Goal: Task Accomplishment & Management: Use online tool/utility

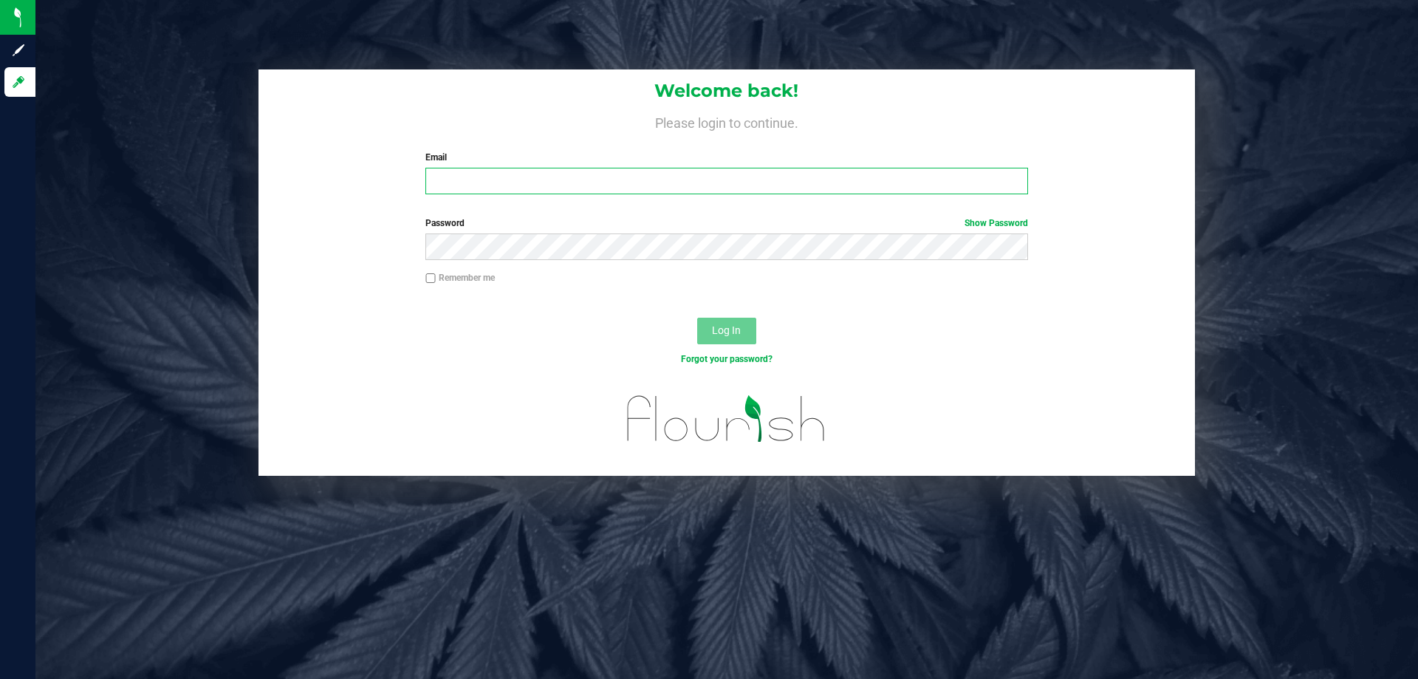
click at [559, 182] on input "Email" at bounding box center [726, 181] width 602 height 27
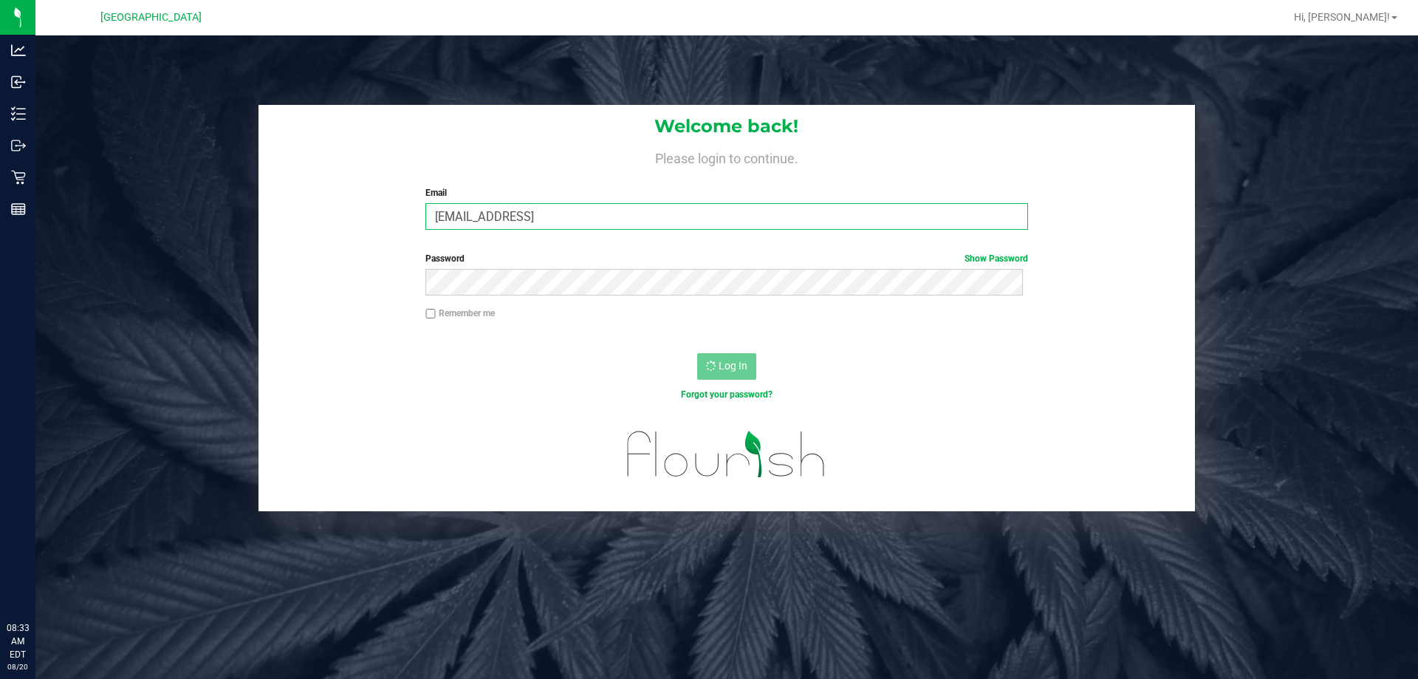
type input "[EMAIL_ADDRESS]"
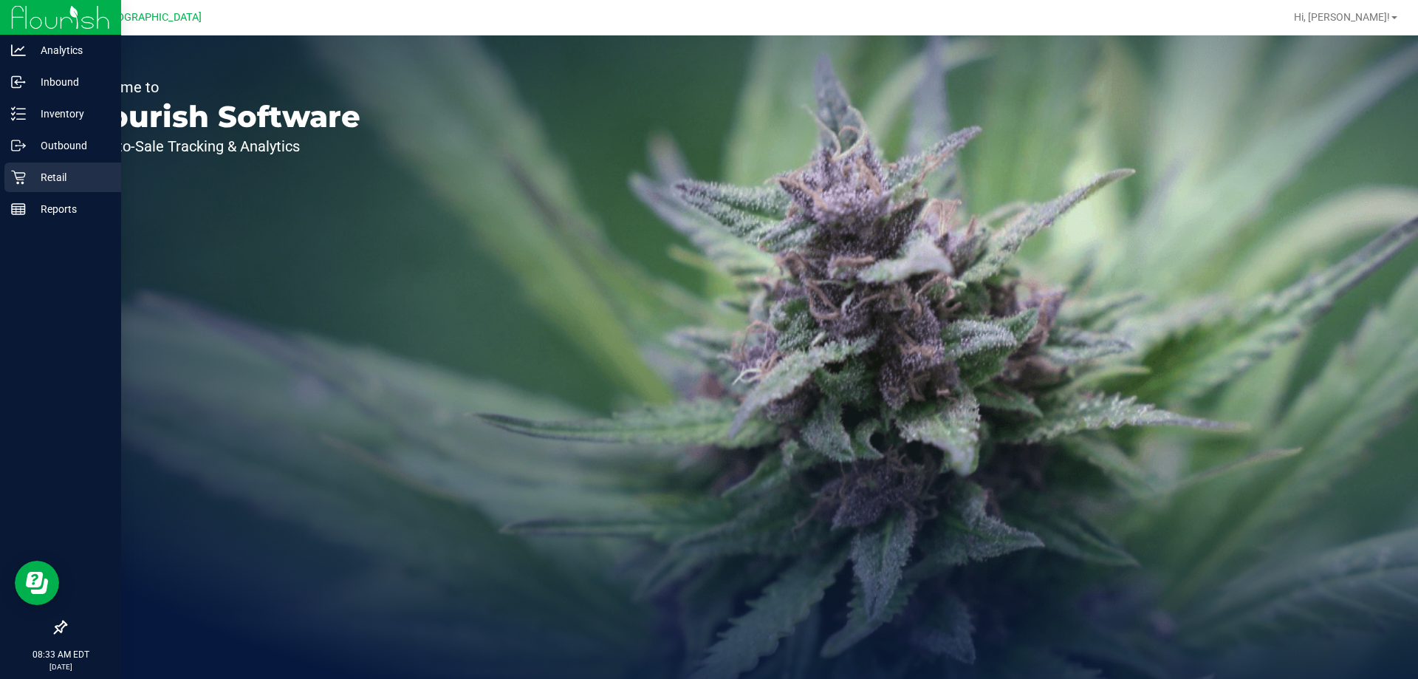
click at [19, 181] on icon at bounding box center [18, 177] width 15 height 15
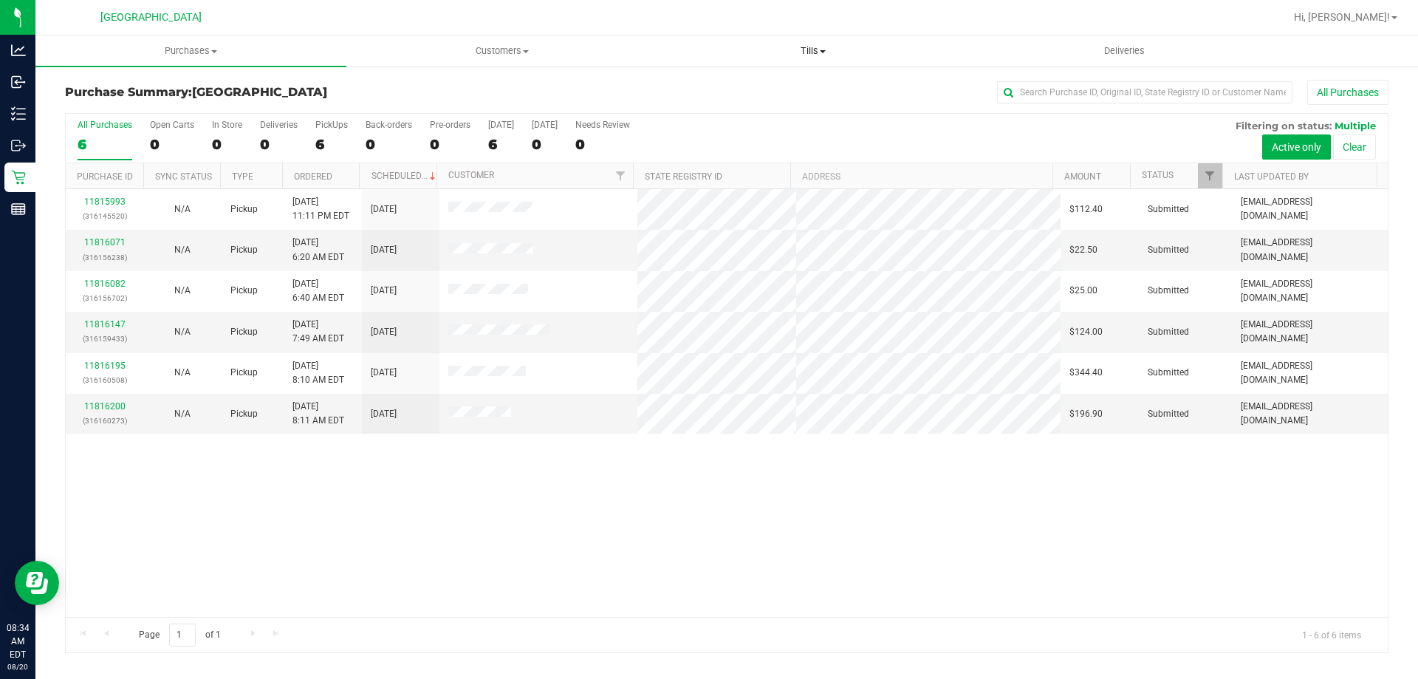
click at [812, 46] on span "Tills" at bounding box center [812, 50] width 309 height 13
click at [736, 87] on span "Manage tills" at bounding box center [707, 89] width 100 height 13
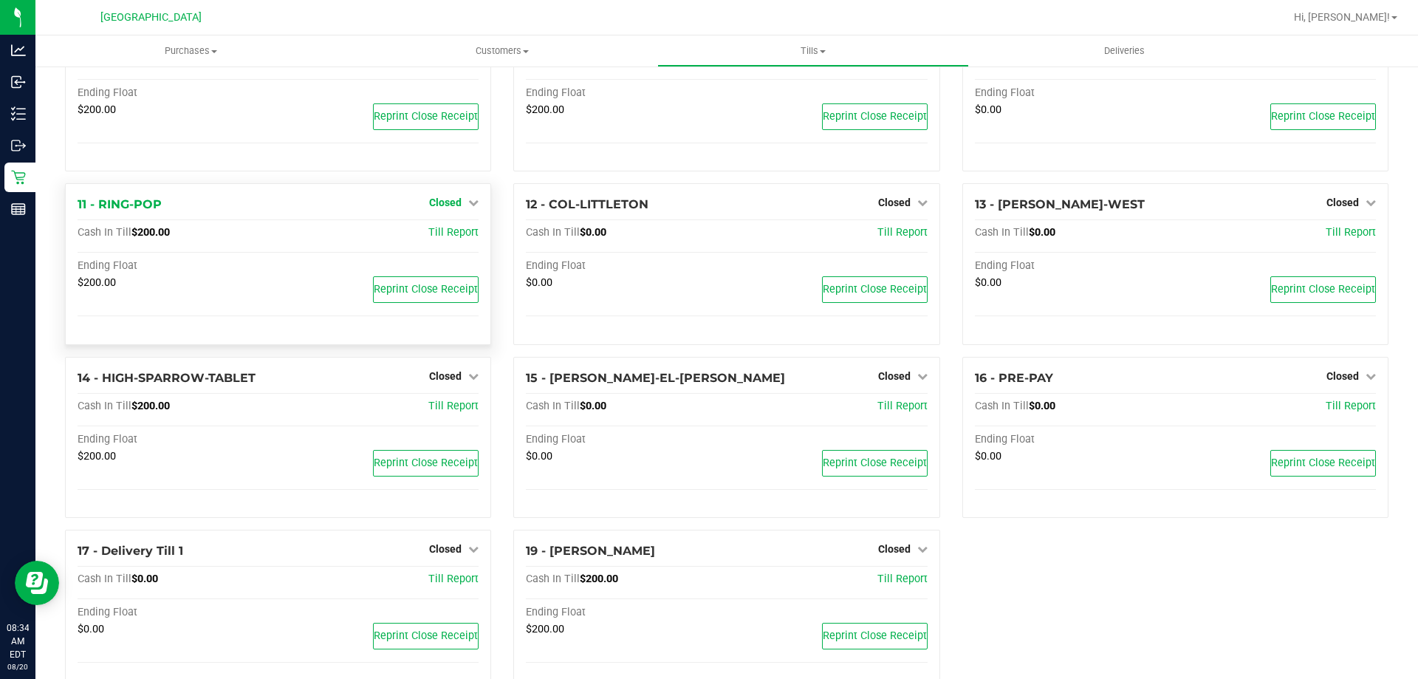
scroll to position [496, 0]
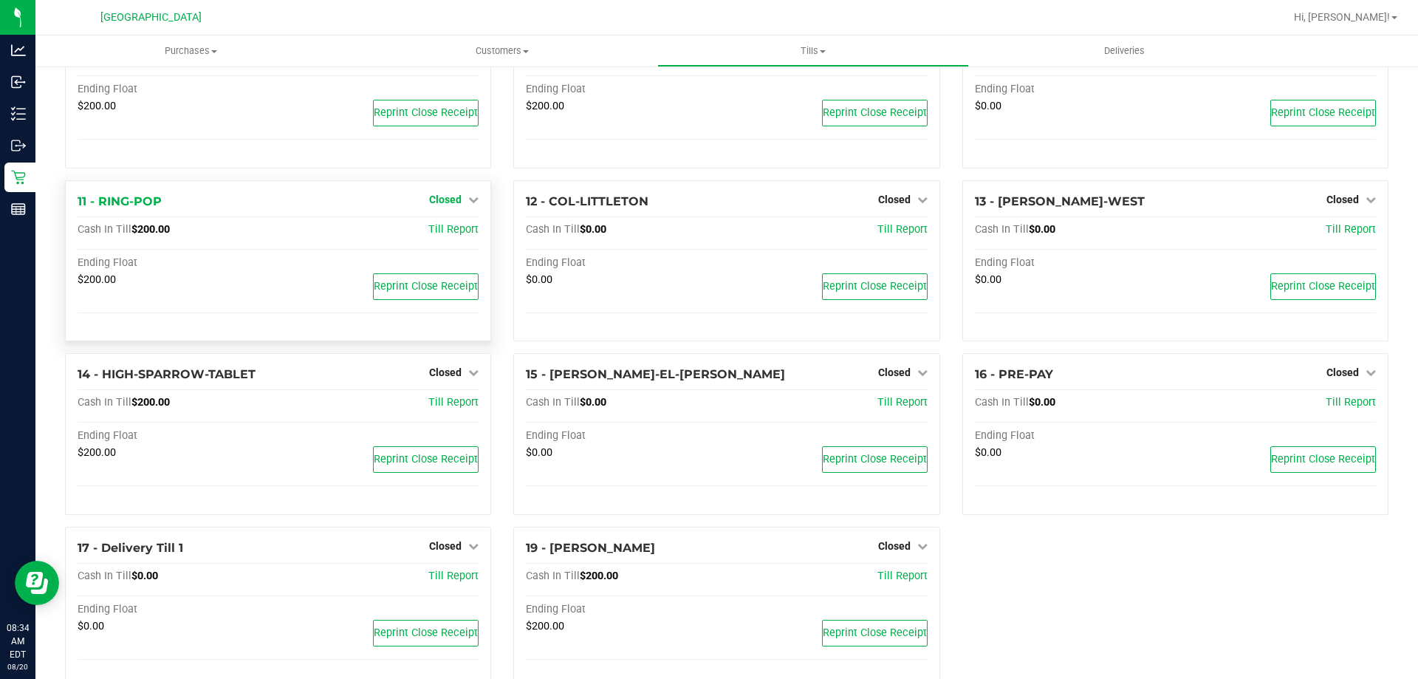
click at [452, 199] on span "Closed" at bounding box center [445, 199] width 32 height 12
click at [451, 230] on link "Open Till" at bounding box center [444, 230] width 39 height 12
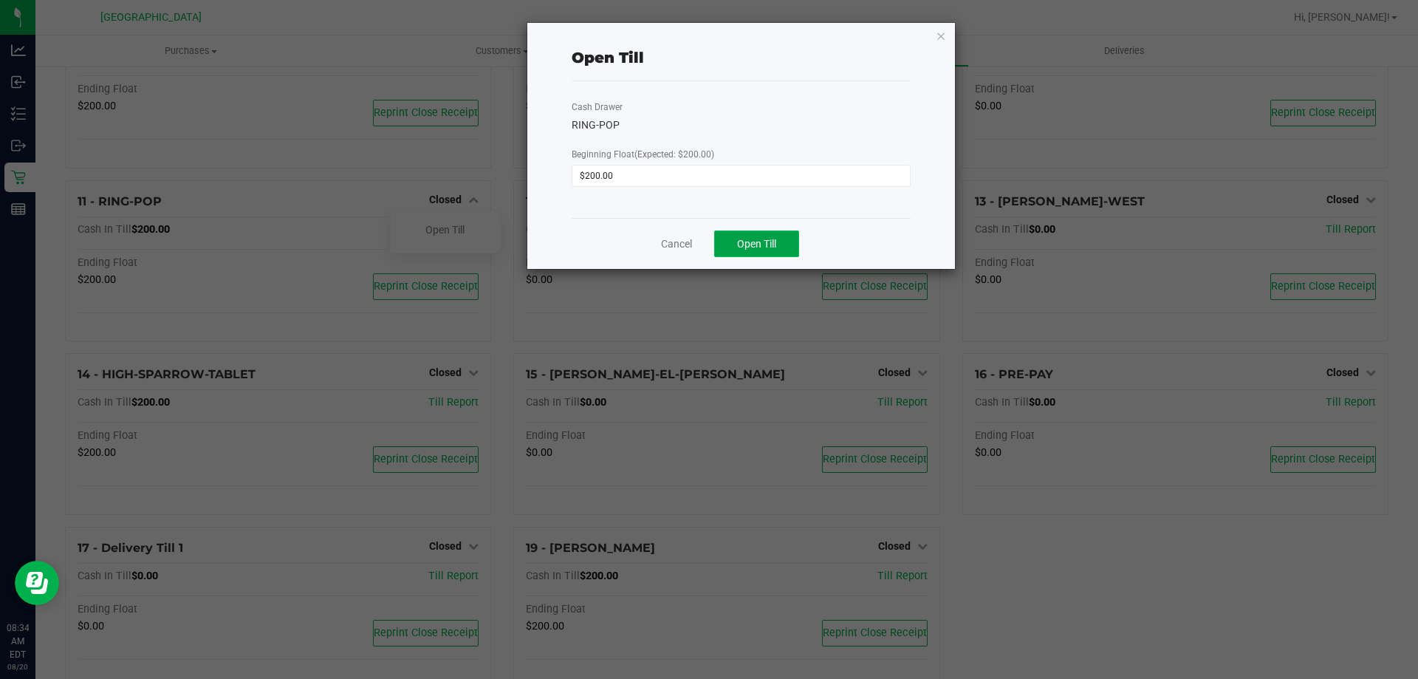
click at [788, 250] on button "Open Till" at bounding box center [756, 243] width 85 height 27
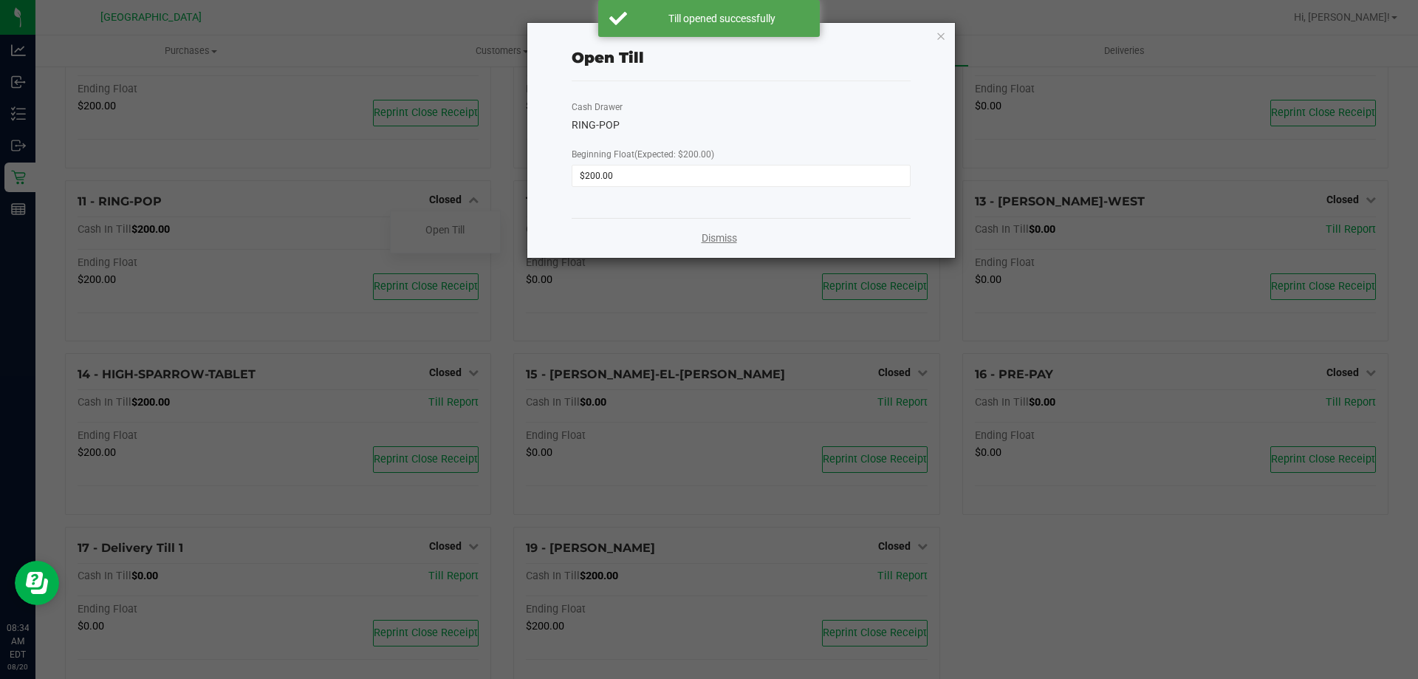
click at [710, 233] on link "Dismiss" at bounding box center [719, 238] width 35 height 16
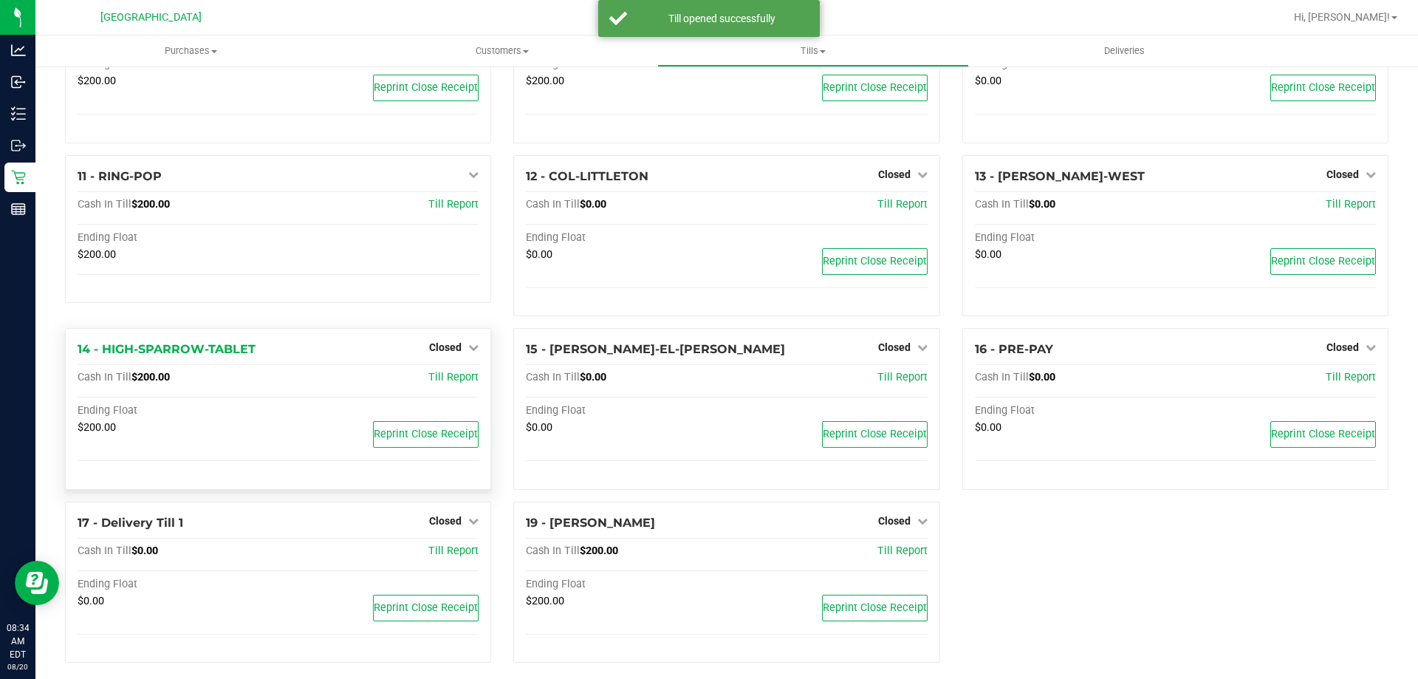
scroll to position [534, 0]
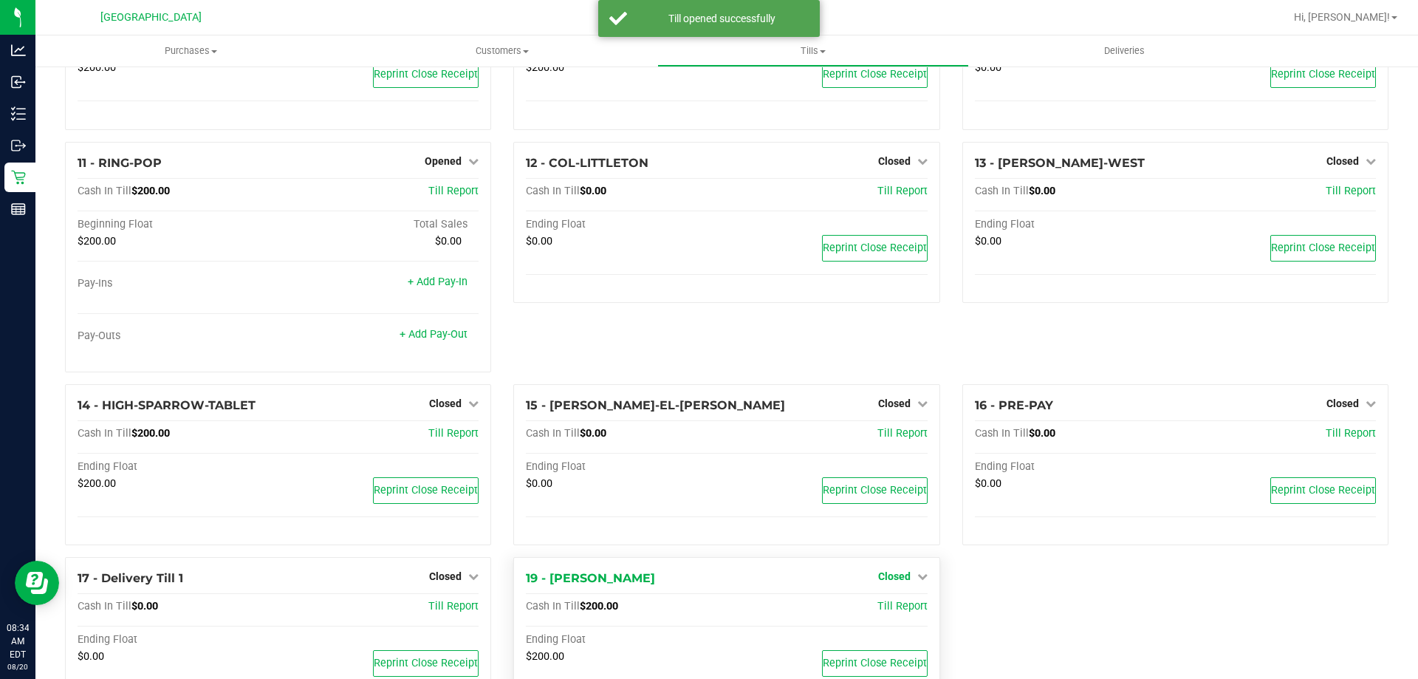
click at [902, 578] on span "Closed" at bounding box center [894, 576] width 32 height 12
click at [897, 606] on link "Open Till" at bounding box center [893, 607] width 39 height 12
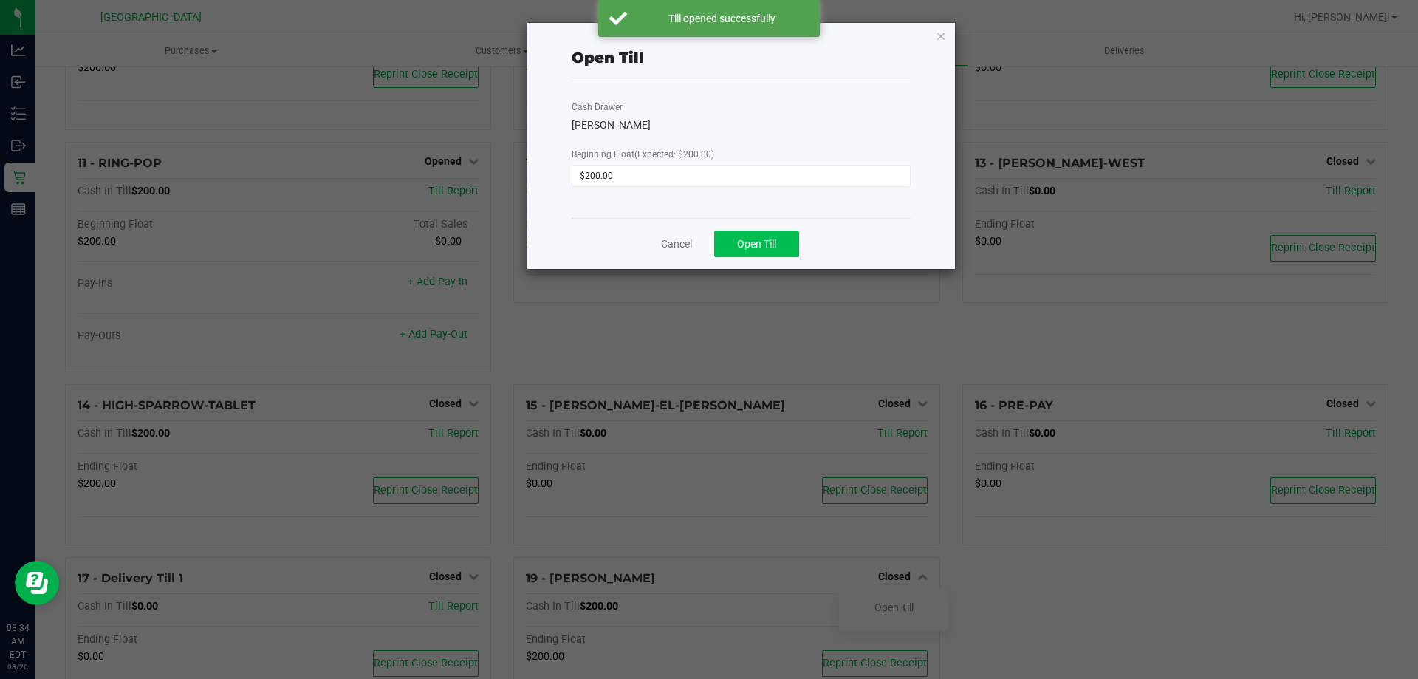
click at [767, 229] on div "Cancel Open Till" at bounding box center [741, 243] width 339 height 51
click at [767, 236] on button "Open Till" at bounding box center [756, 243] width 85 height 27
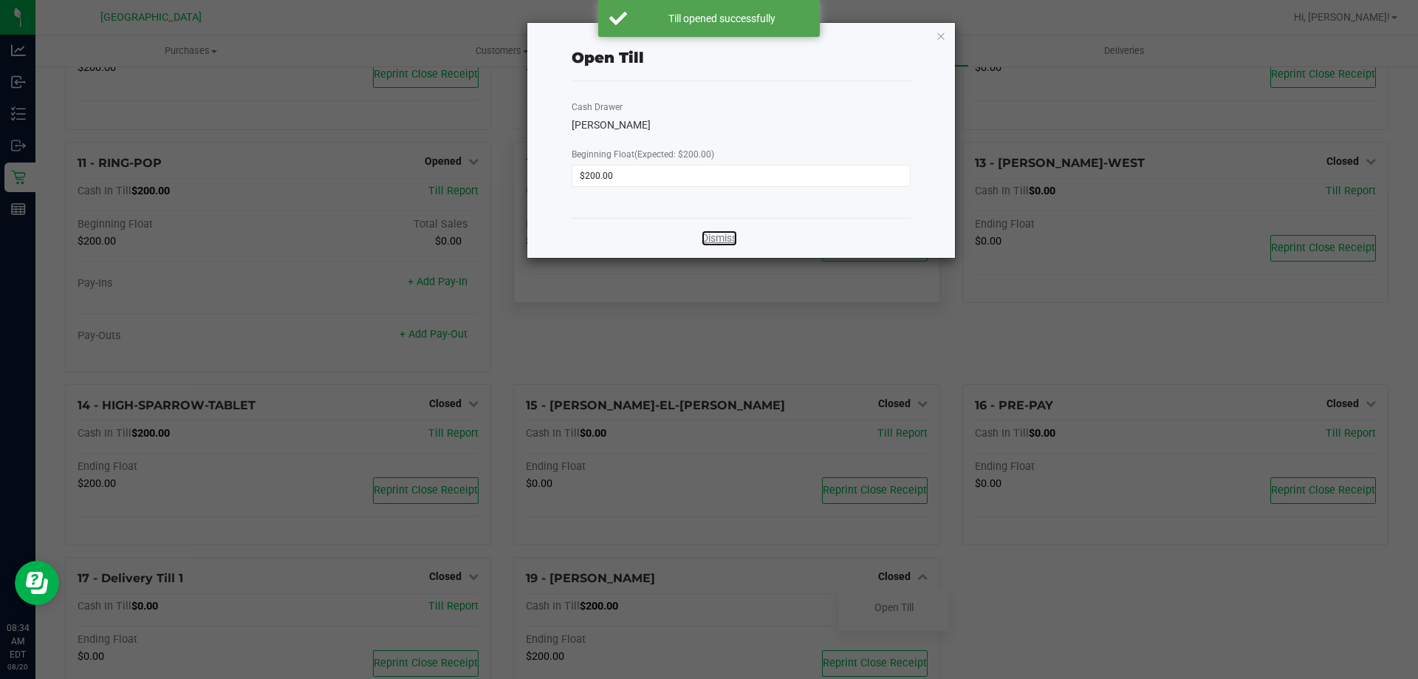
click at [727, 241] on link "Dismiss" at bounding box center [719, 238] width 35 height 16
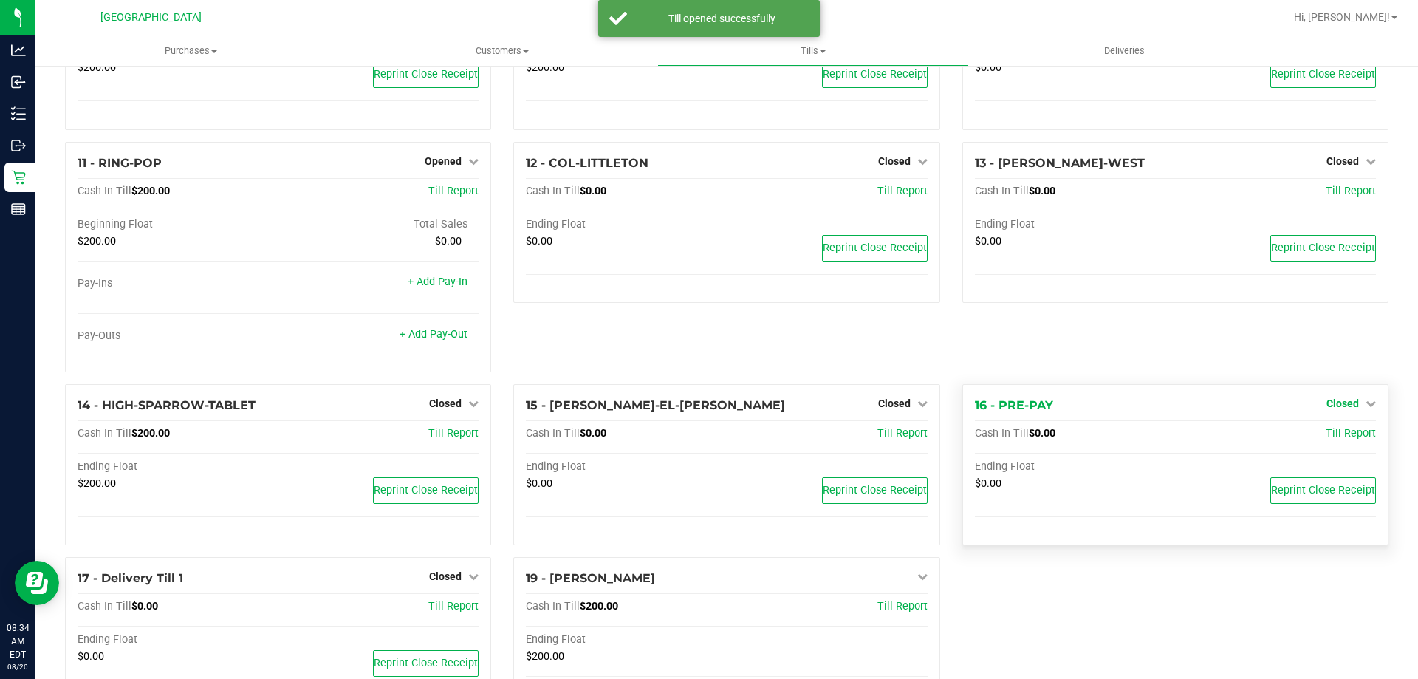
click at [1346, 405] on span "Closed" at bounding box center [1342, 403] width 32 height 12
click at [1330, 435] on link "Open Till" at bounding box center [1342, 434] width 39 height 12
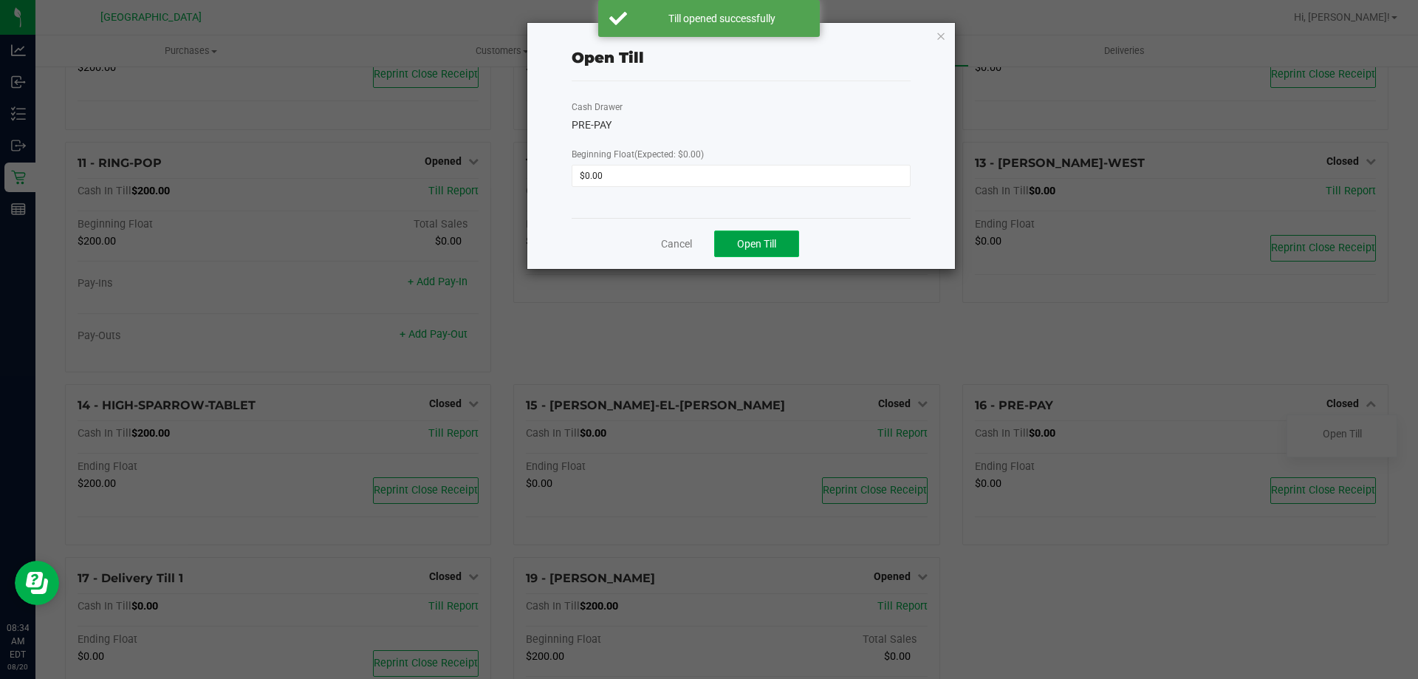
click at [756, 233] on button "Open Till" at bounding box center [756, 243] width 85 height 27
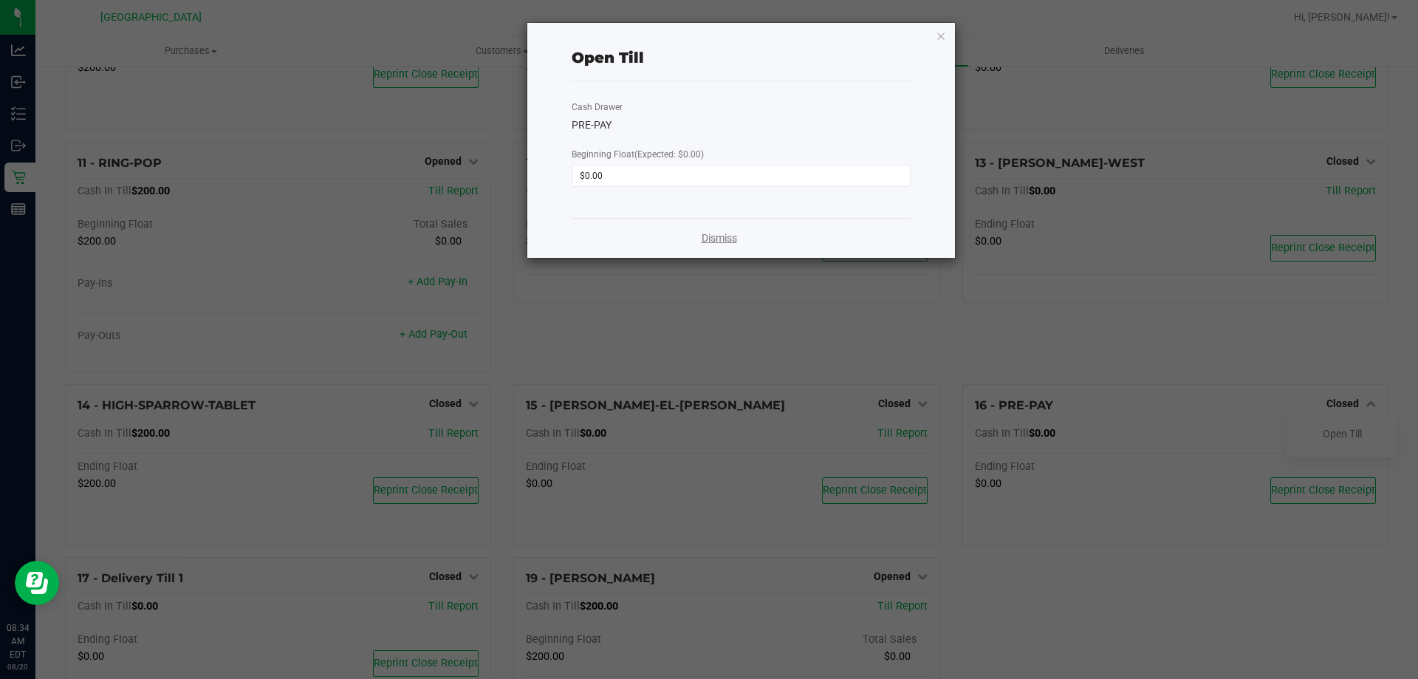
click at [711, 236] on link "Dismiss" at bounding box center [719, 238] width 35 height 16
